Goal: Check status: Check status

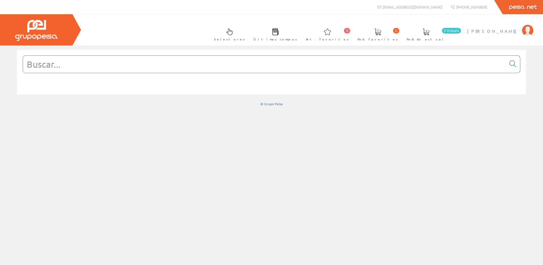
click at [513, 30] on span "[PERSON_NAME]" at bounding box center [493, 31] width 52 height 6
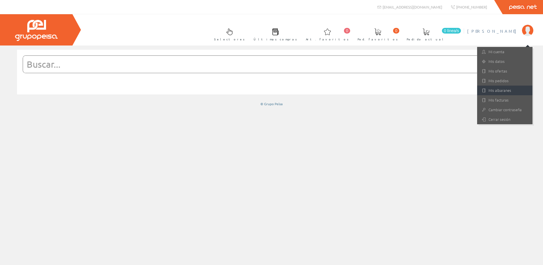
click at [501, 91] on link "Mis albaranes" at bounding box center [504, 91] width 55 height 10
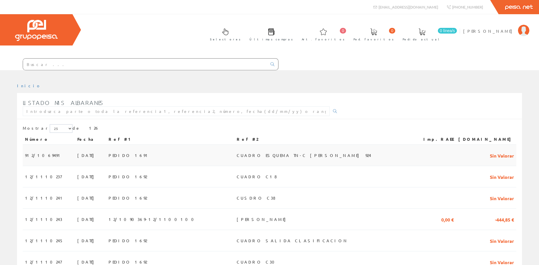
click at [200, 152] on td "PEDIDO 1691" at bounding box center [170, 155] width 128 height 21
